Goal: Task Accomplishment & Management: Use online tool/utility

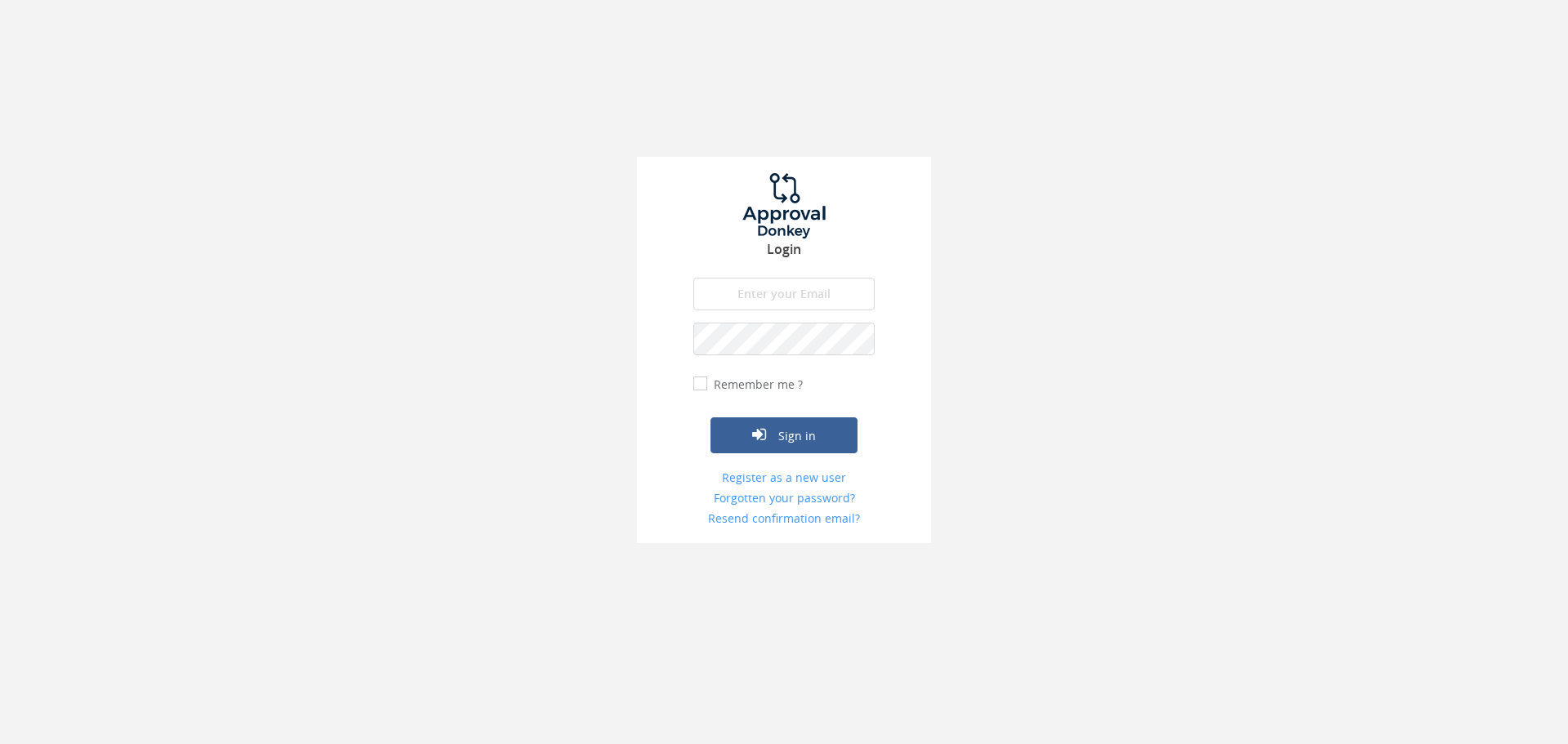
click at [811, 282] on input "email" at bounding box center [784, 294] width 181 height 33
type input "[EMAIL_ADDRESS][DOMAIN_NAME]"
click at [711, 418] on button "Sign in" at bounding box center [784, 435] width 147 height 36
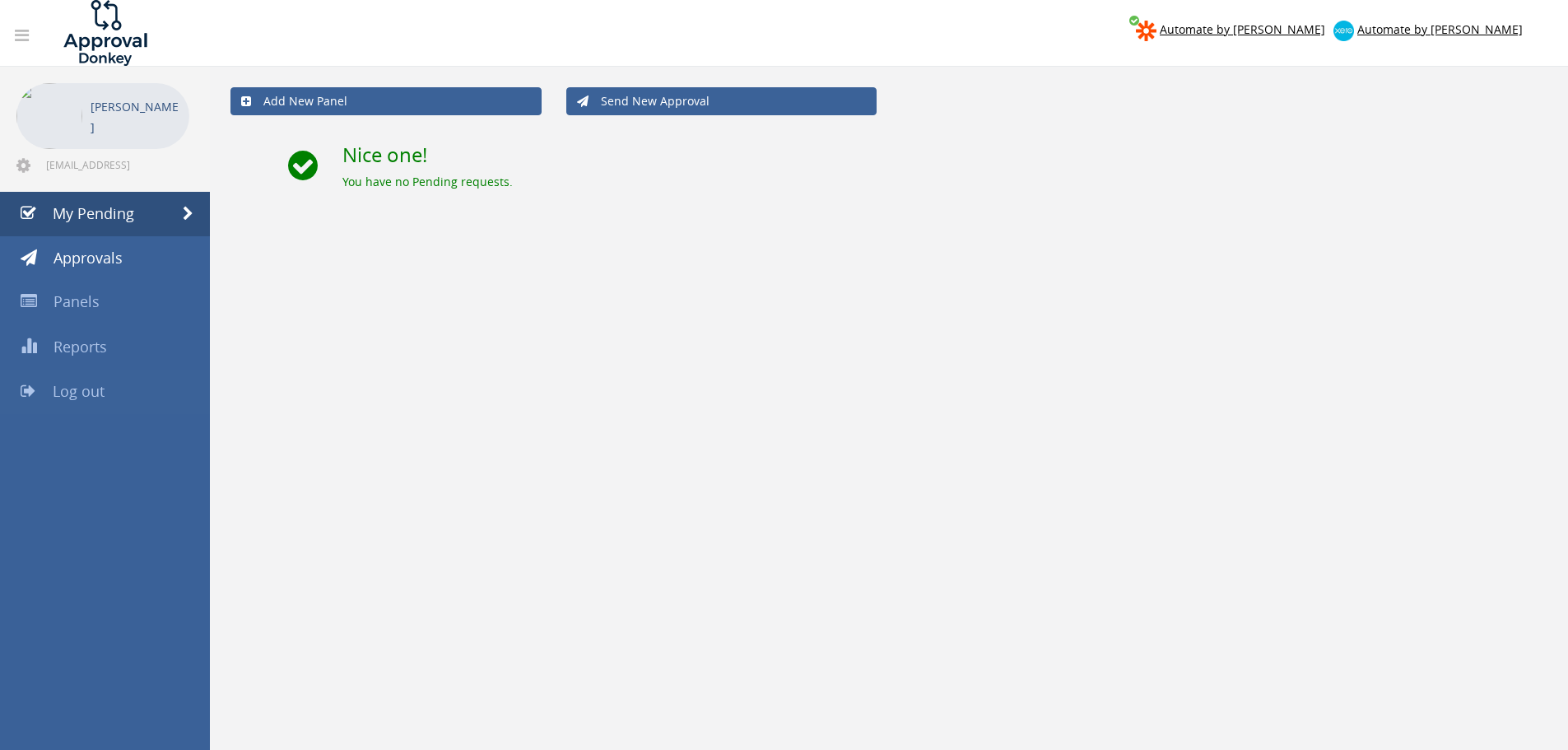
click at [123, 389] on link "Log out" at bounding box center [104, 392] width 210 height 44
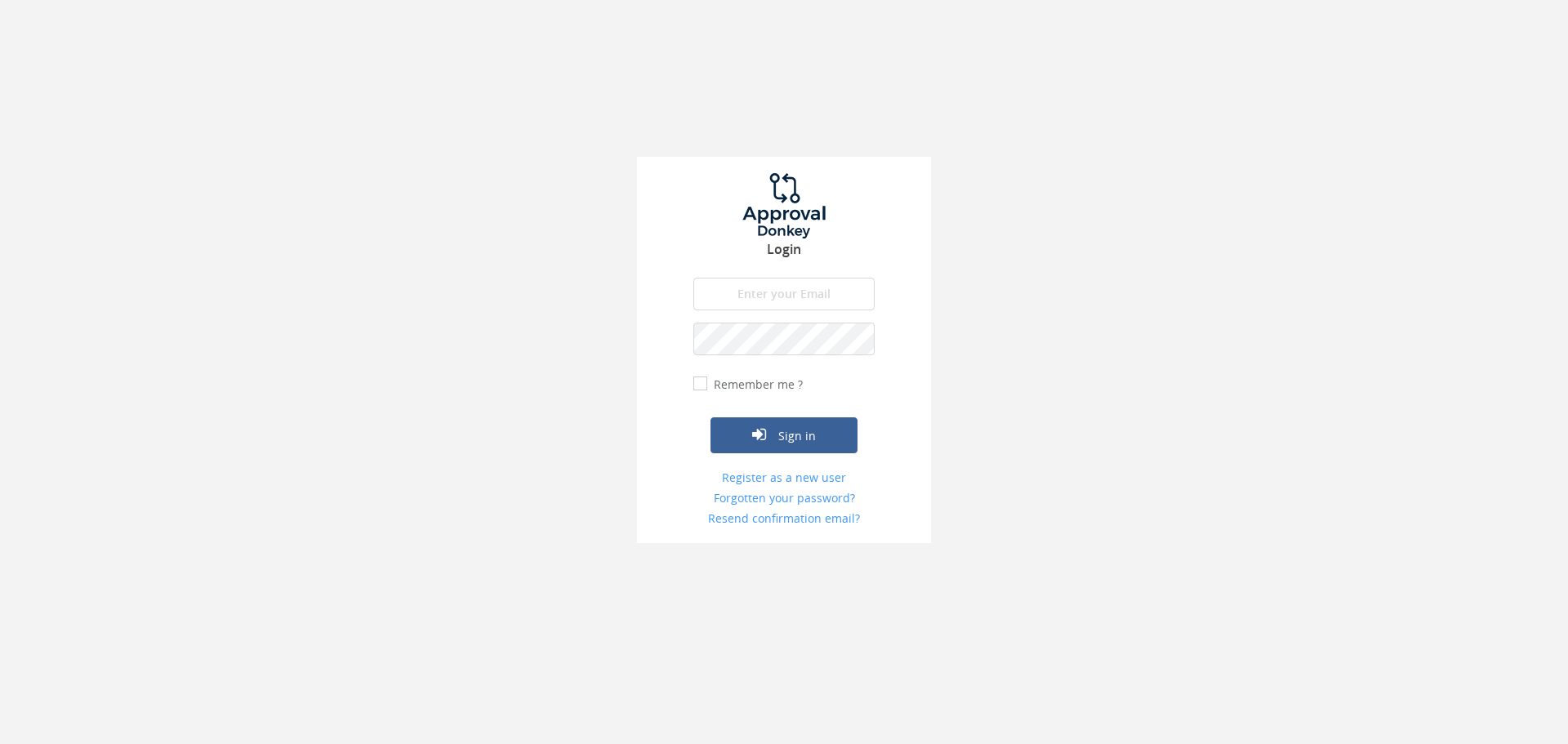
click at [750, 279] on input "email" at bounding box center [784, 294] width 181 height 33
type input "[EMAIL_ADDRESS][DOMAIN_NAME]"
click at [711, 418] on button "Sign in" at bounding box center [784, 435] width 147 height 36
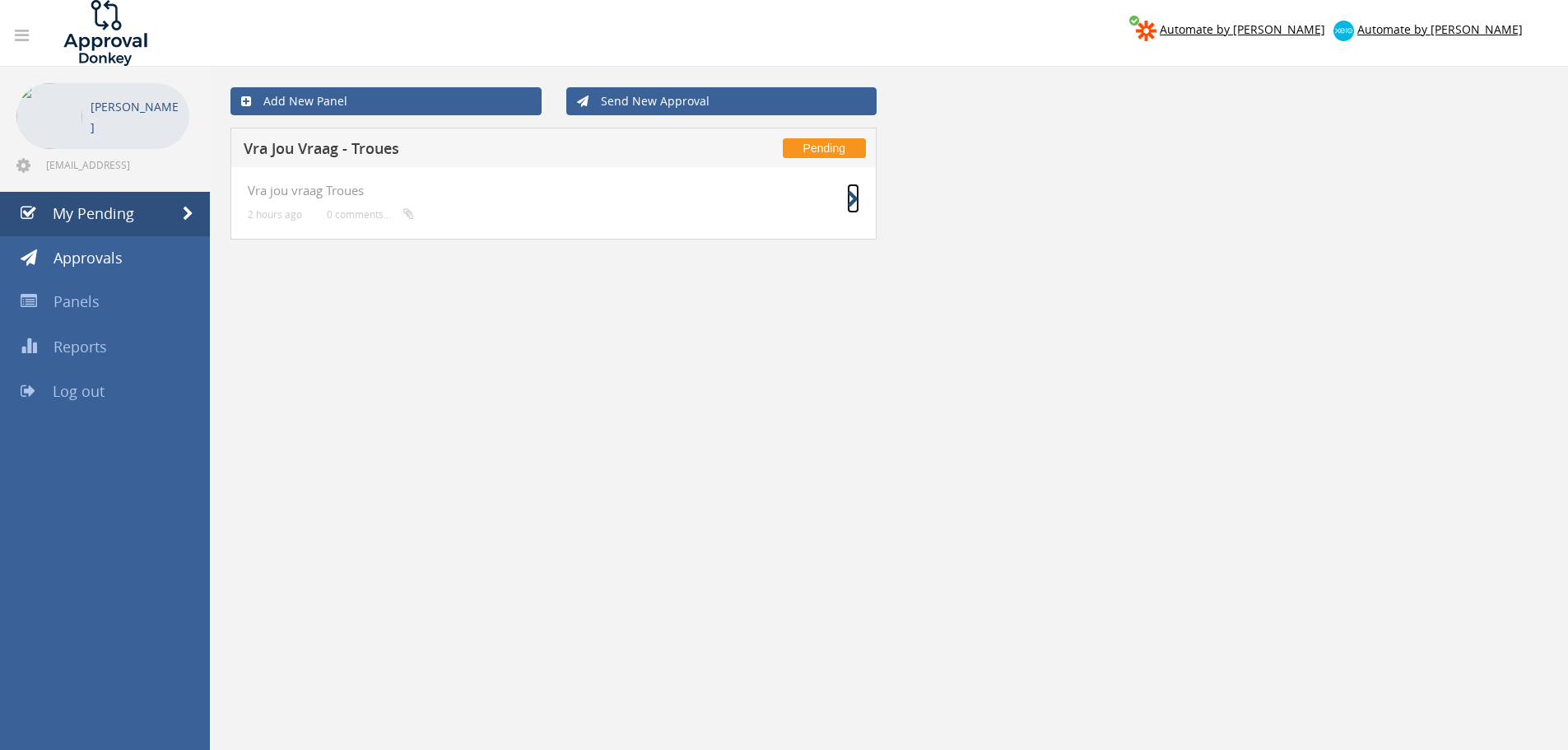
click at [851, 199] on icon at bounding box center [852, 200] width 12 height 18
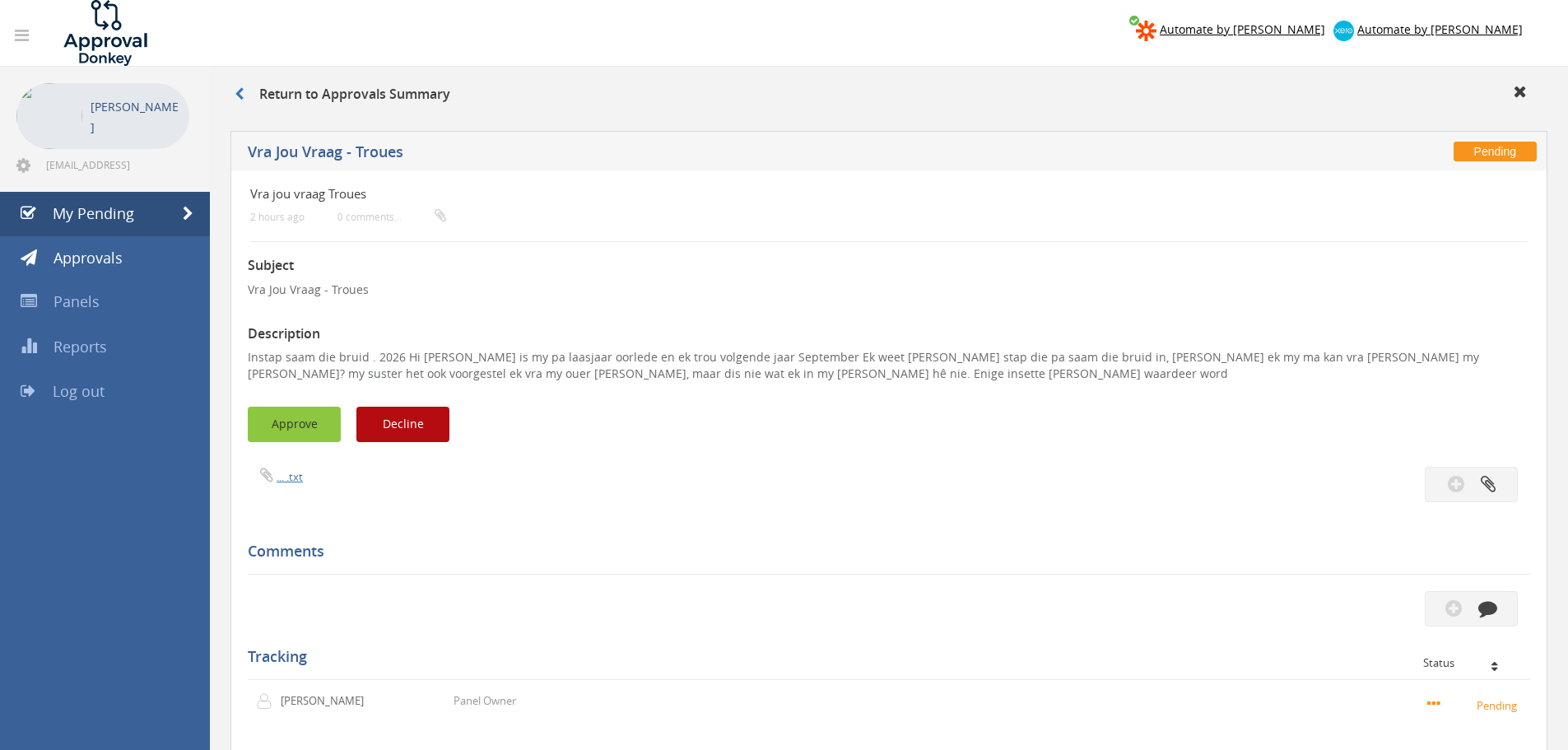
click at [289, 428] on button "Approve" at bounding box center [294, 424] width 93 height 35
